Goal: Find specific page/section: Find specific page/section

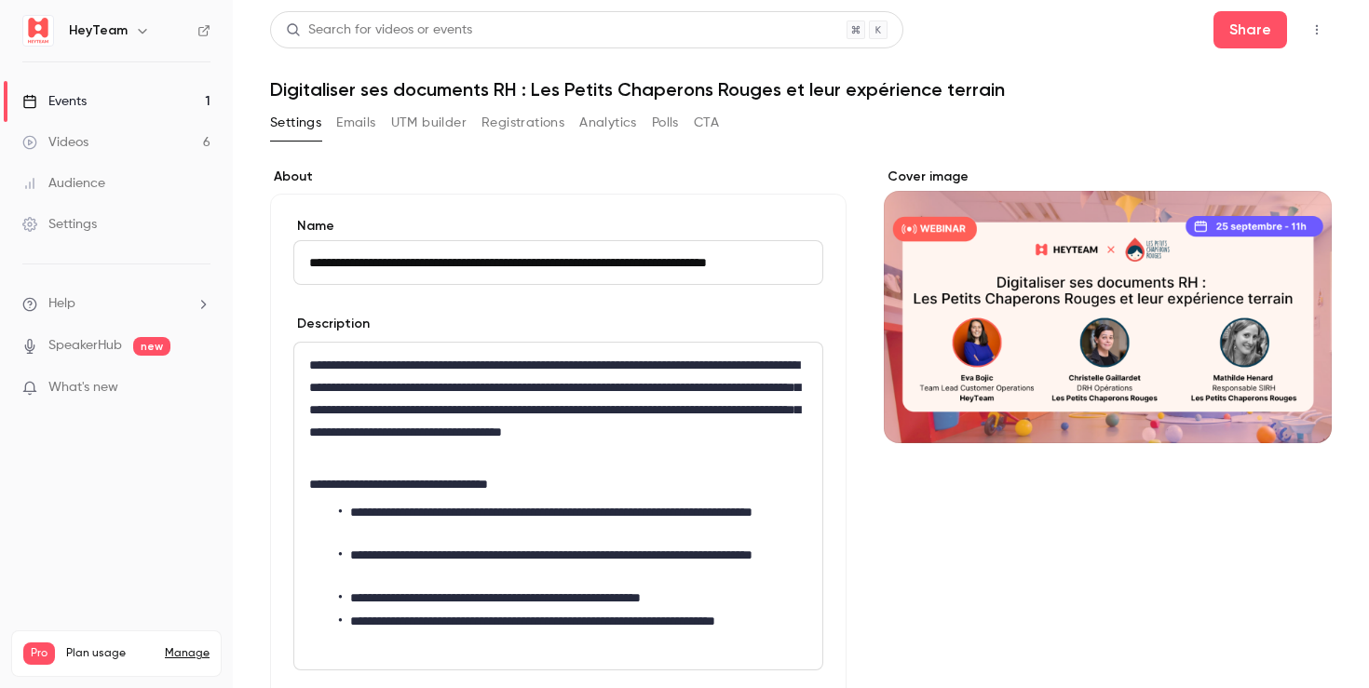
click at [60, 108] on div "Events" at bounding box center [54, 101] width 64 height 19
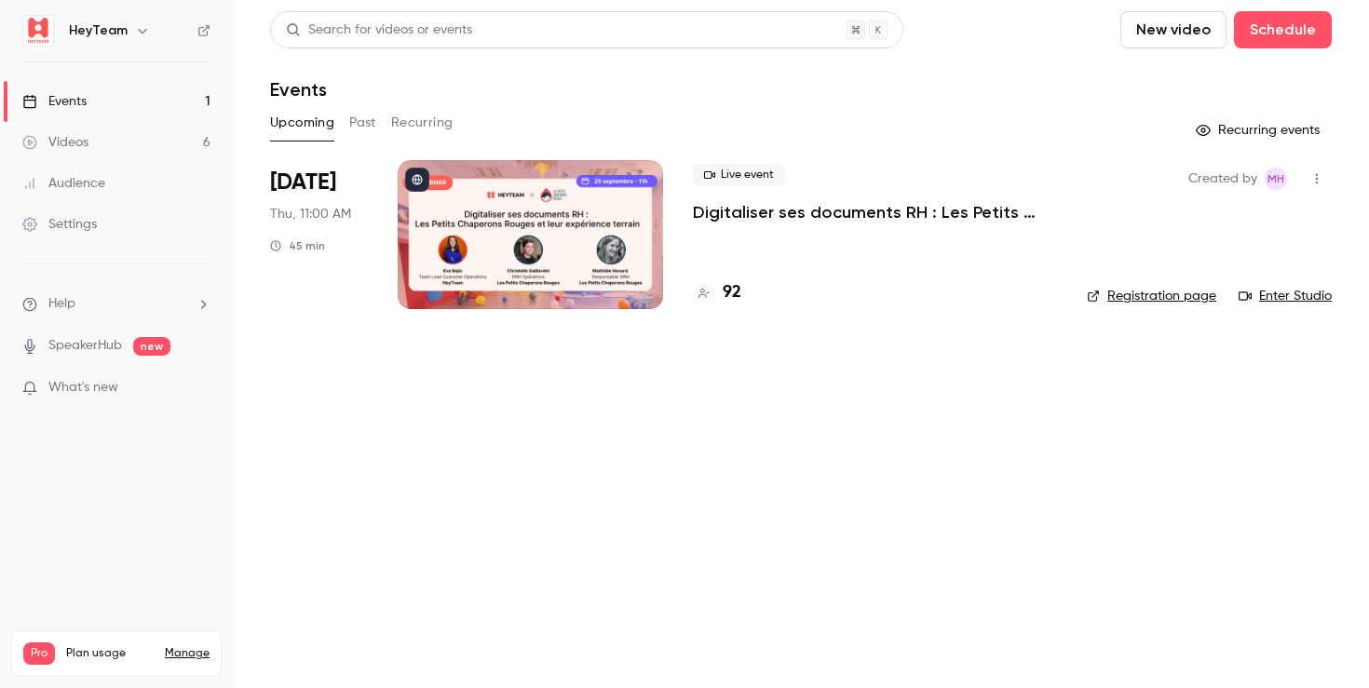
click at [1262, 296] on link "Enter Studio" at bounding box center [1285, 296] width 93 height 19
click at [1280, 296] on link "Enter Studio" at bounding box center [1285, 296] width 93 height 19
